Goal: Task Accomplishment & Management: Manage account settings

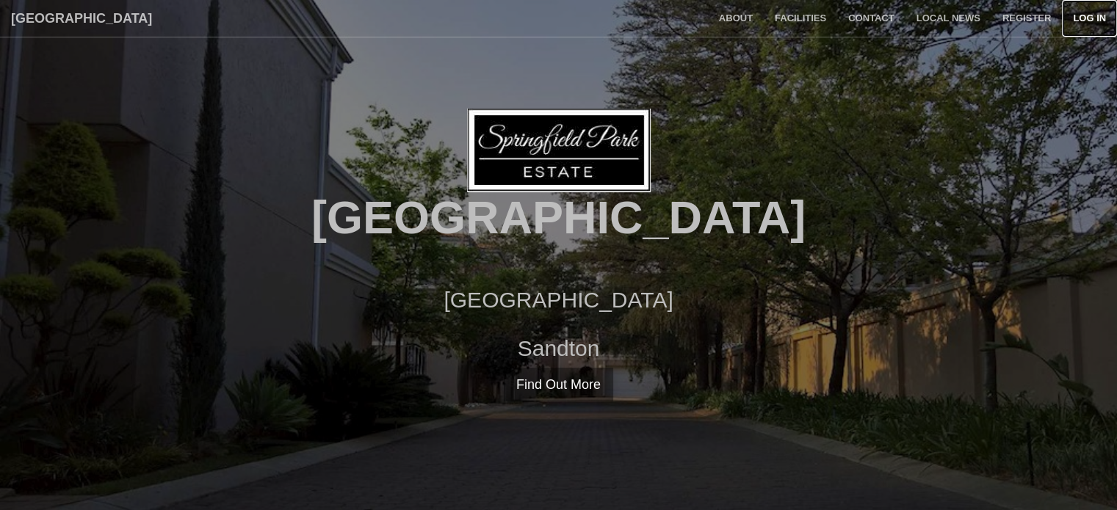
click at [1084, 20] on link "Log in" at bounding box center [1089, 18] width 55 height 37
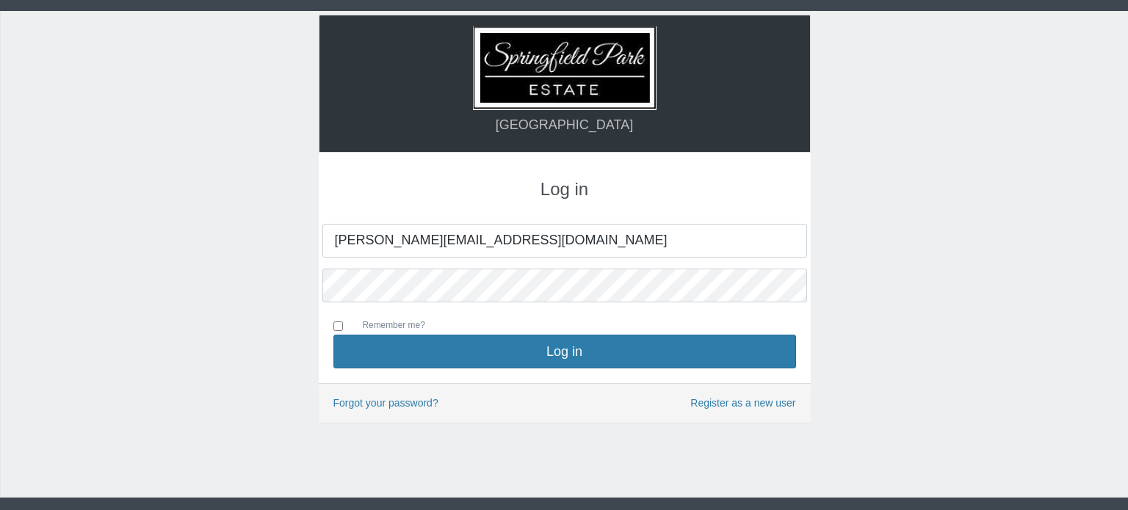
type input "[PERSON_NAME][EMAIL_ADDRESS][DOMAIN_NAME]"
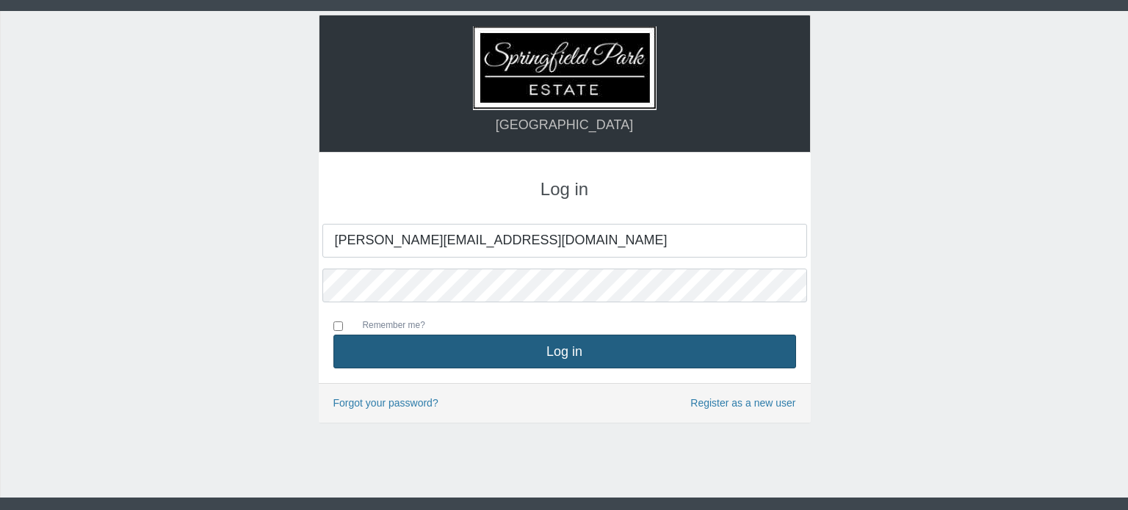
click at [521, 355] on button "Log in" at bounding box center [564, 352] width 463 height 34
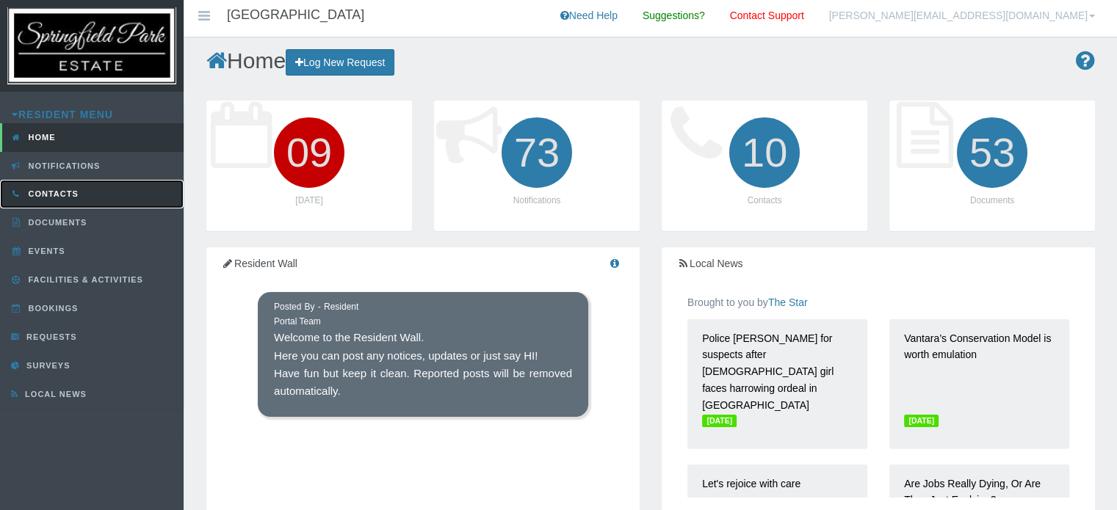
click at [73, 197] on span "Contacts" at bounding box center [52, 193] width 54 height 9
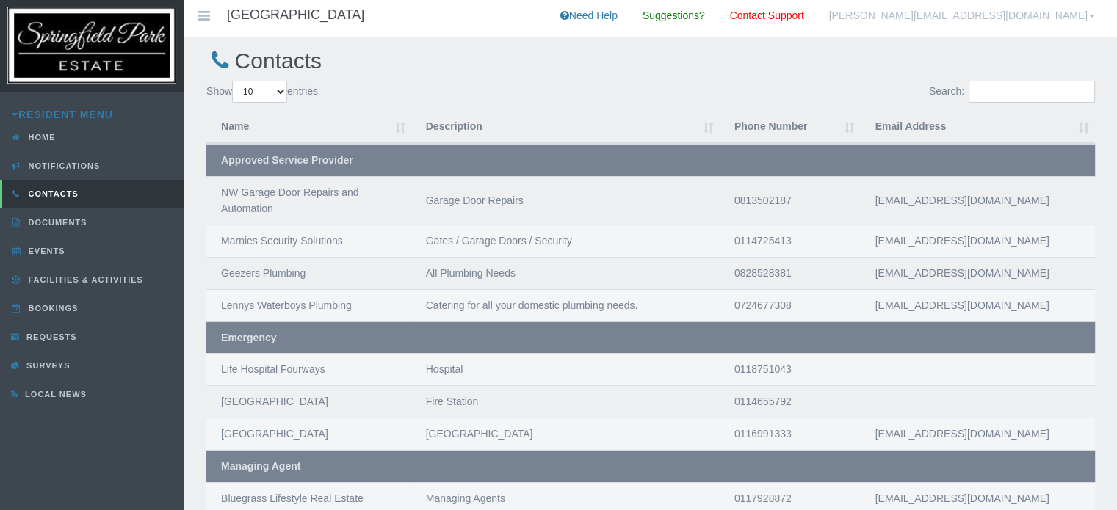
click at [1036, 17] on link "[PERSON_NAME][EMAIL_ADDRESS][DOMAIN_NAME]" at bounding box center [962, 18] width 288 height 37
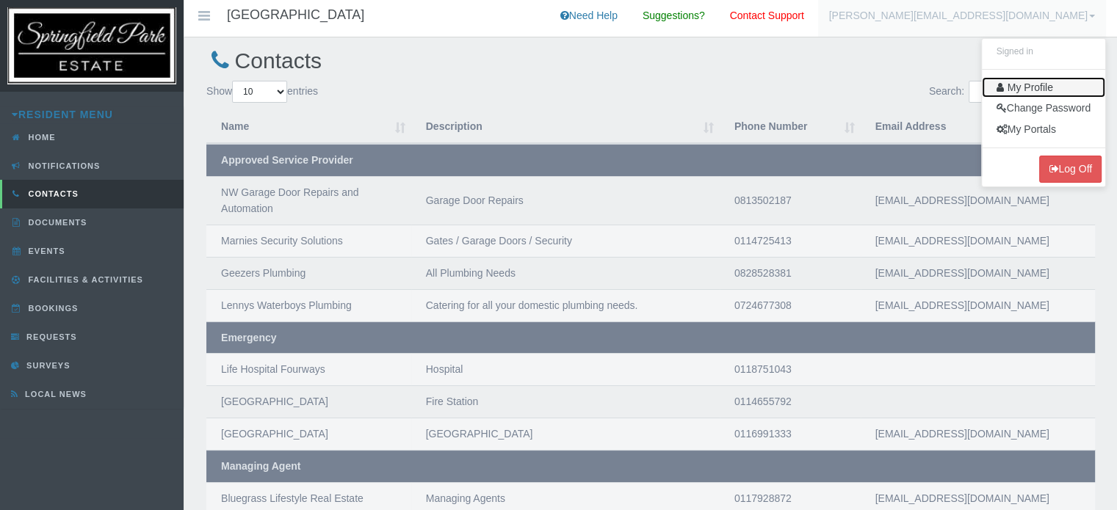
click at [1025, 87] on link "My Profile" at bounding box center [1043, 87] width 123 height 21
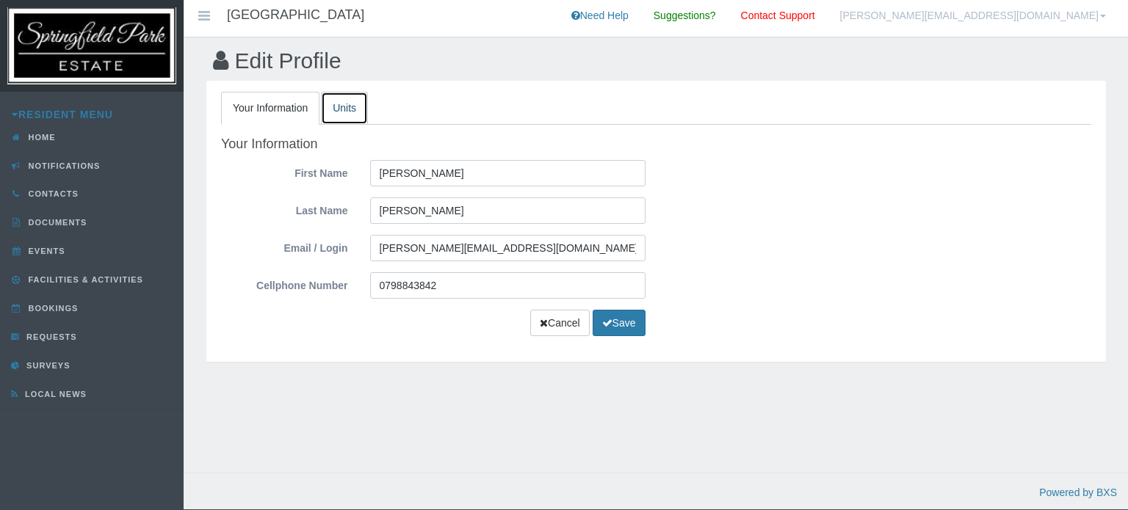
click at [344, 103] on link "Units" at bounding box center [344, 108] width 47 height 33
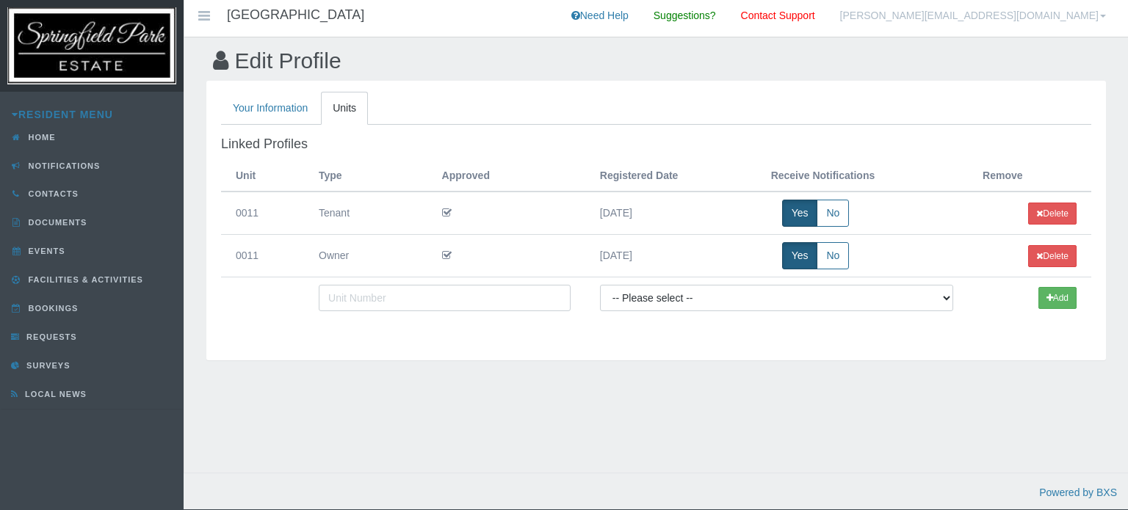
click at [1049, 19] on link "[PERSON_NAME][EMAIL_ADDRESS][DOMAIN_NAME]" at bounding box center [973, 18] width 288 height 37
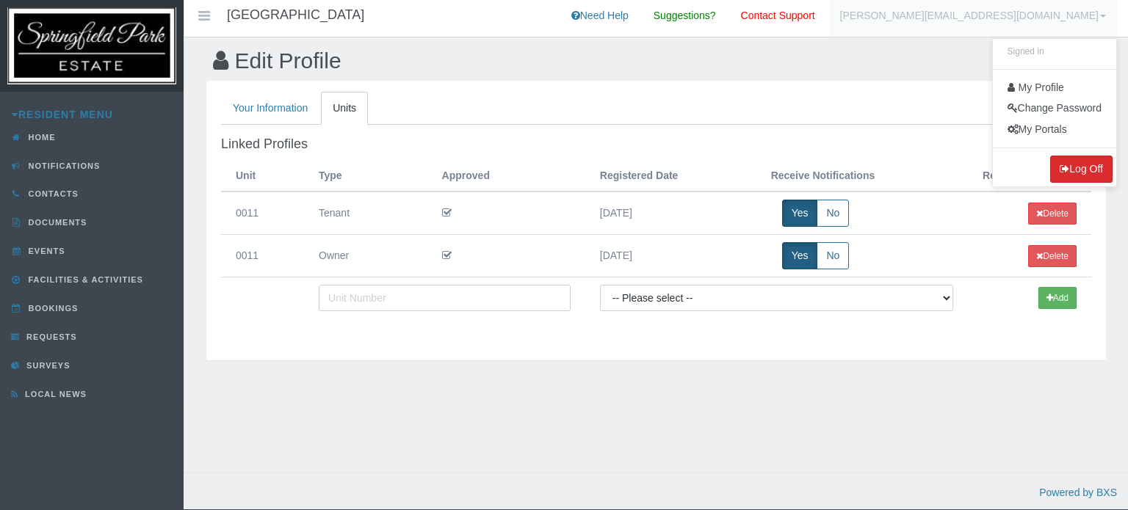
click at [1082, 172] on button "Log Off" at bounding box center [1081, 169] width 62 height 27
